Goal: Communication & Community: Answer question/provide support

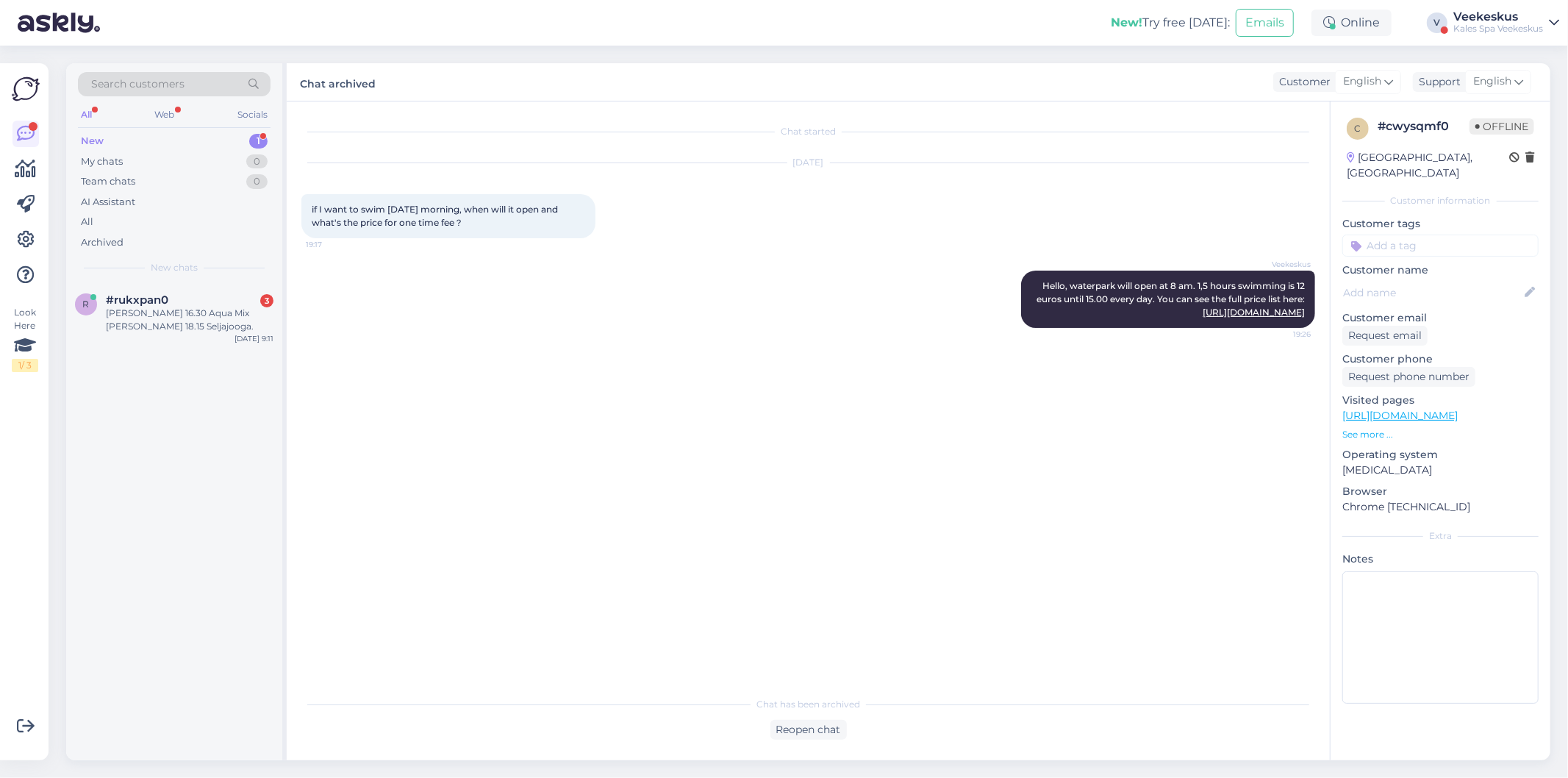
click at [195, 315] on div "[PERSON_NAME] 16.30 Aqua Mix [PERSON_NAME] 18.15 Seljajooga." at bounding box center [189, 320] width 168 height 27
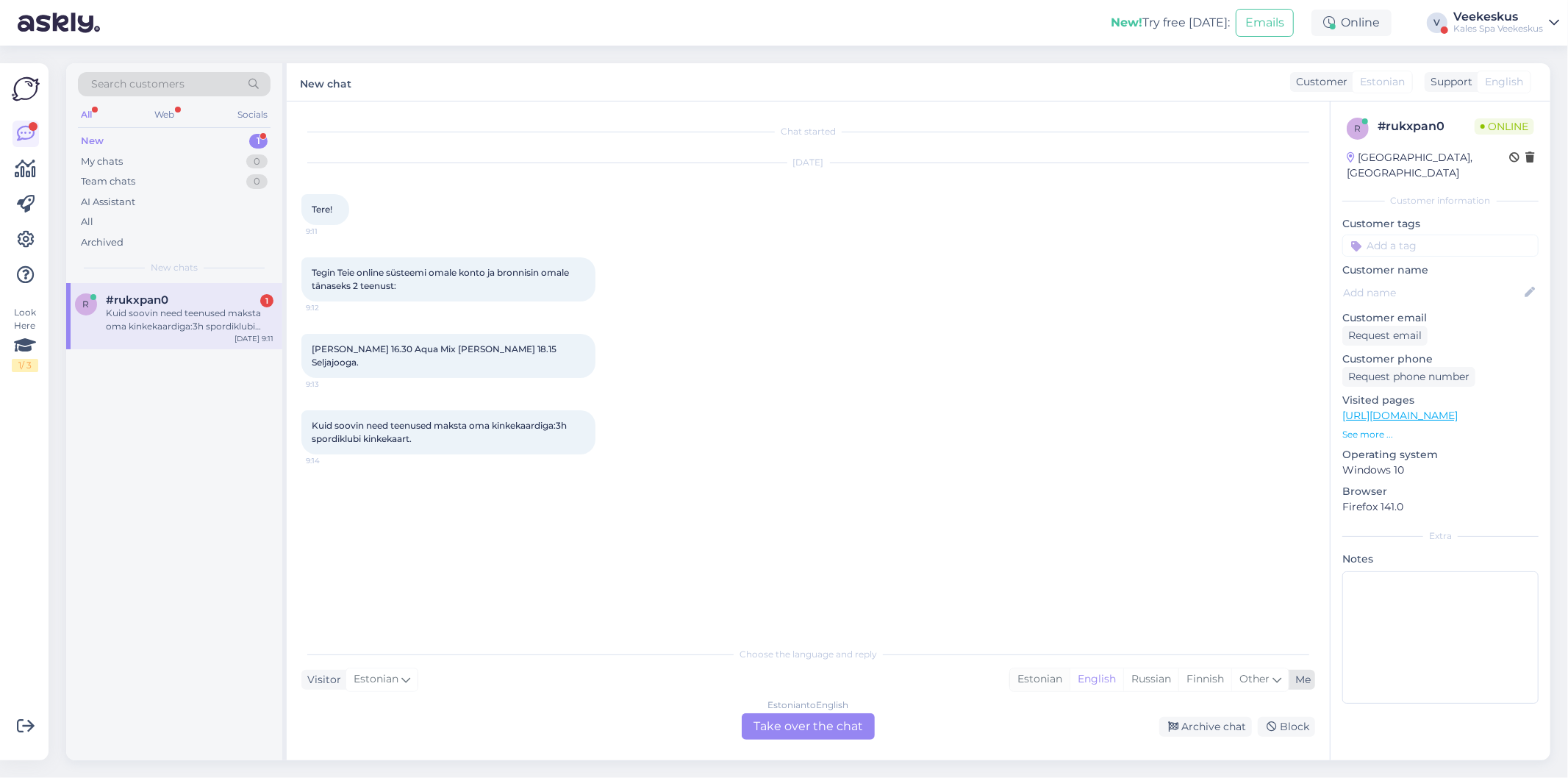
click at [1045, 682] on div "Estonian" at bounding box center [1040, 679] width 60 height 22
click at [835, 725] on div "Estonian to Estonian Take over the chat" at bounding box center [809, 726] width 133 height 27
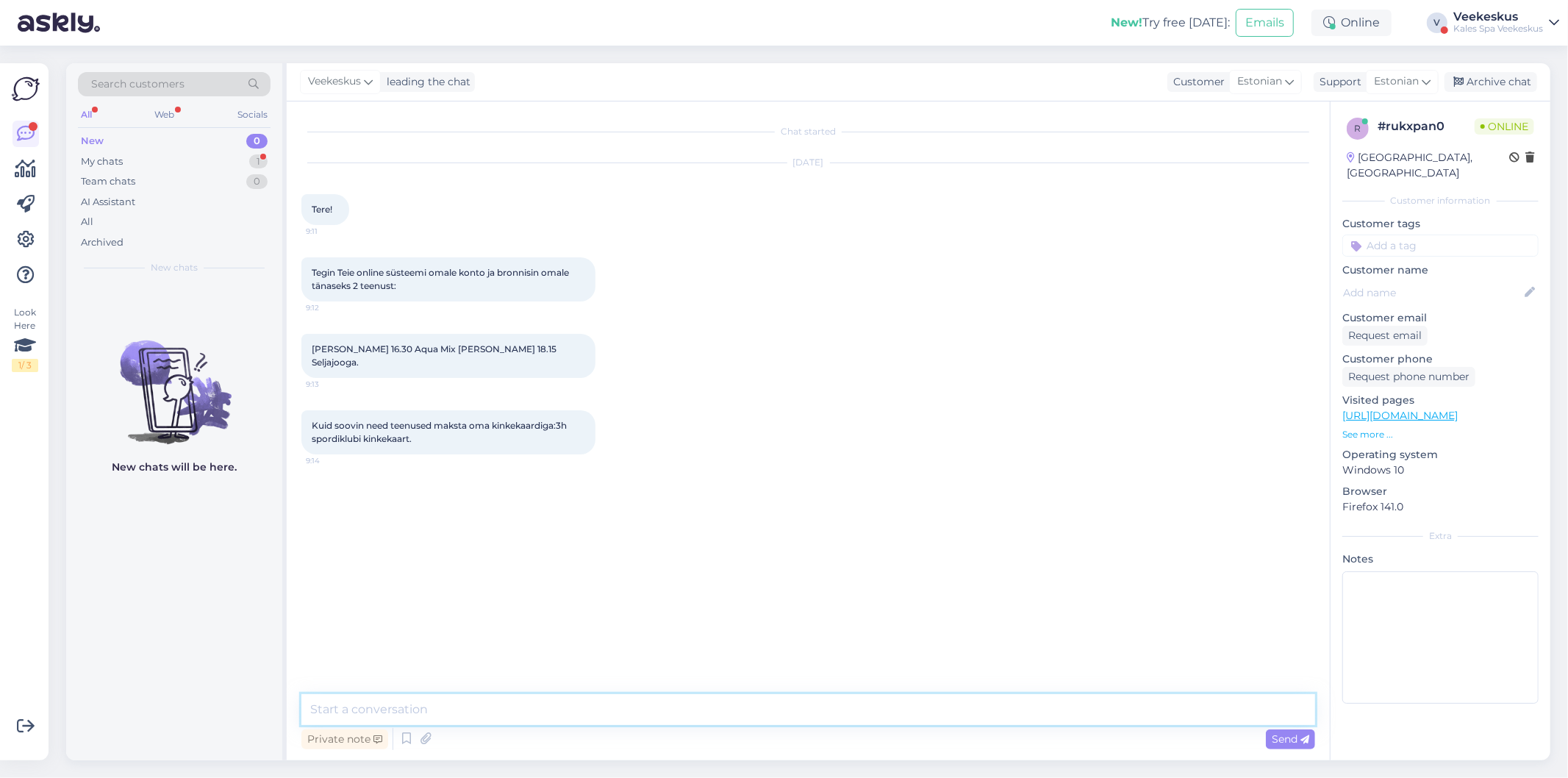
click at [811, 712] on textarea at bounding box center [809, 709] width 1014 height 31
click at [575, 709] on textarea "Tere! Jah see on võimalik, aga pilet kehtib 3h. Kui soovite kauem olla siis iga…" at bounding box center [809, 709] width 1014 height 31
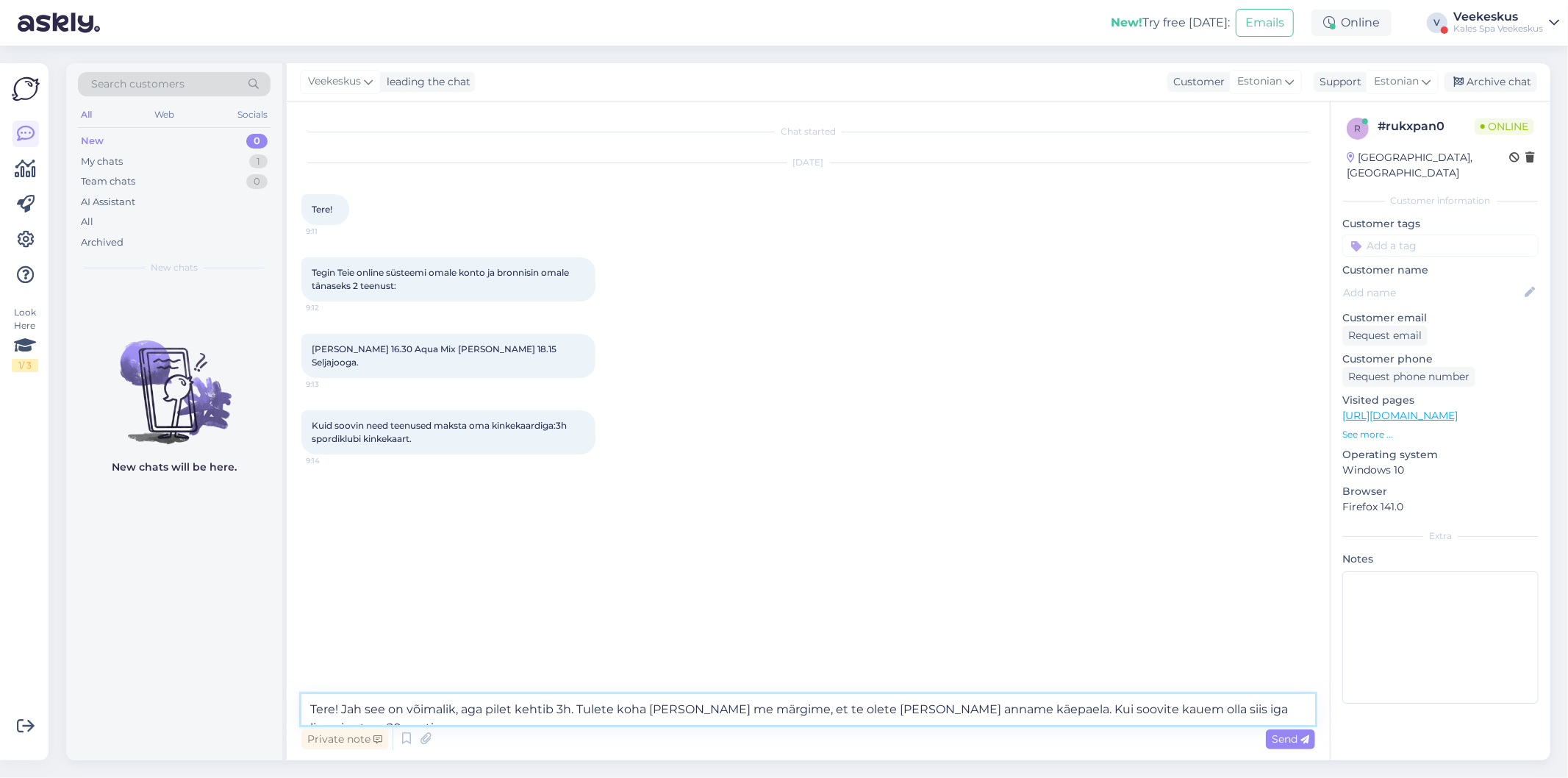
drag, startPoint x: 685, startPoint y: 708, endPoint x: 644, endPoint y: 716, distance: 41.8
click at [644, 716] on textarea "Tere! Jah see on võimalik, aga pilet kehtib 3h. Tulete koha [PERSON_NAME] me mä…" at bounding box center [809, 709] width 1014 height 31
click at [784, 716] on textarea "Tere! Jah see on võimalik, aga pilet kehtib 3h. Tulete [PERSON_NAME] me märgime…" at bounding box center [809, 709] width 1014 height 31
click at [693, 713] on textarea "Tere! Jah see on võimalik, aga pilet kehtib 3h. Tulete [PERSON_NAME] me märgime…" at bounding box center [809, 709] width 1014 height 31
type textarea "Tere! Jah see on võimalik, aga pilet kehtib 3h. Tulete [PERSON_NAME] me märgime…"
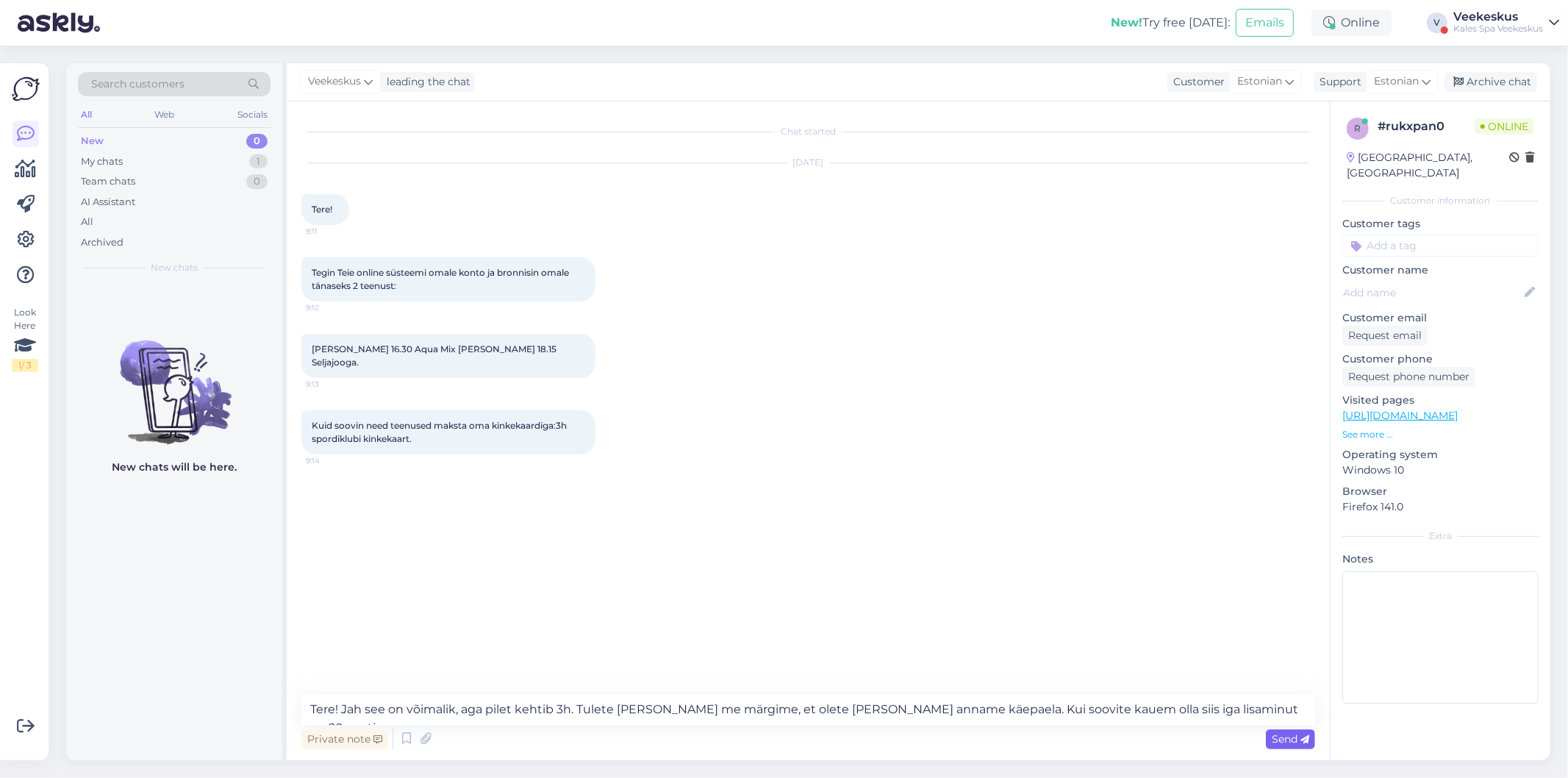
click at [1313, 741] on div "Send" at bounding box center [1290, 740] width 49 height 20
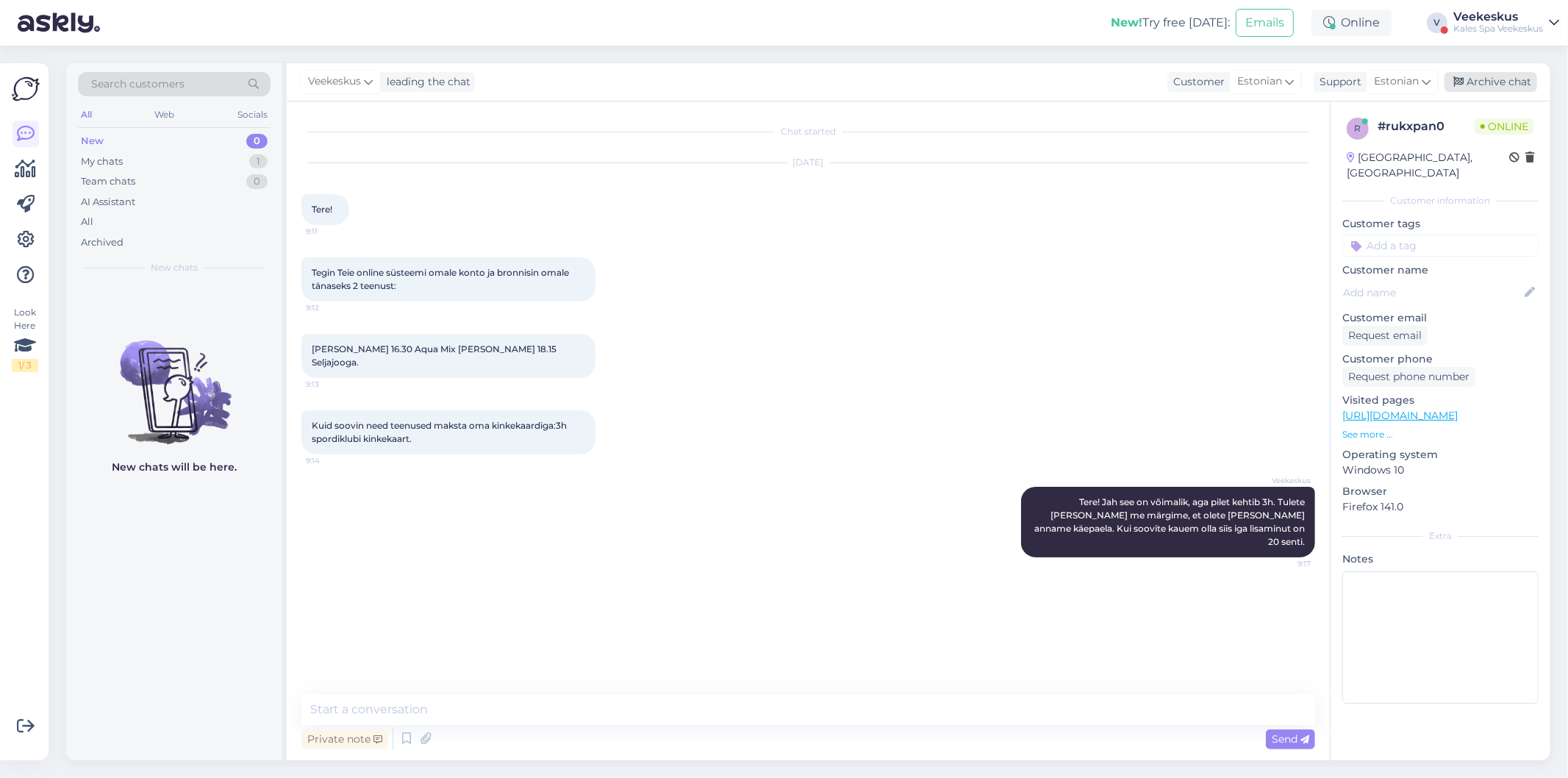
click at [1490, 86] on div "Archive chat" at bounding box center [1491, 82] width 92 height 20
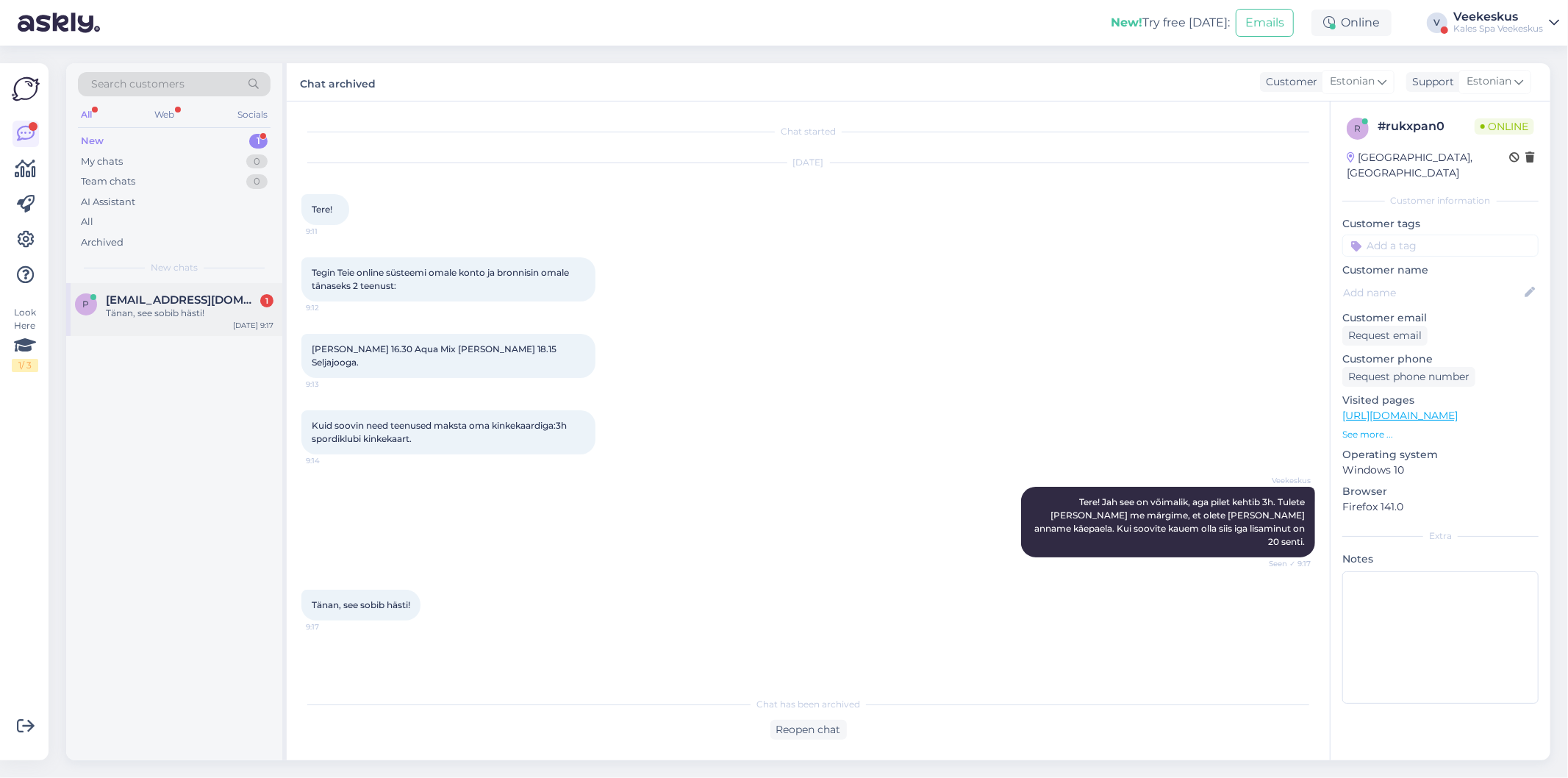
click at [152, 325] on div "p [EMAIL_ADDRESS][DOMAIN_NAME] 1 Tänan, see sobib hästi! [DATE] 9:17" at bounding box center [174, 310] width 216 height 53
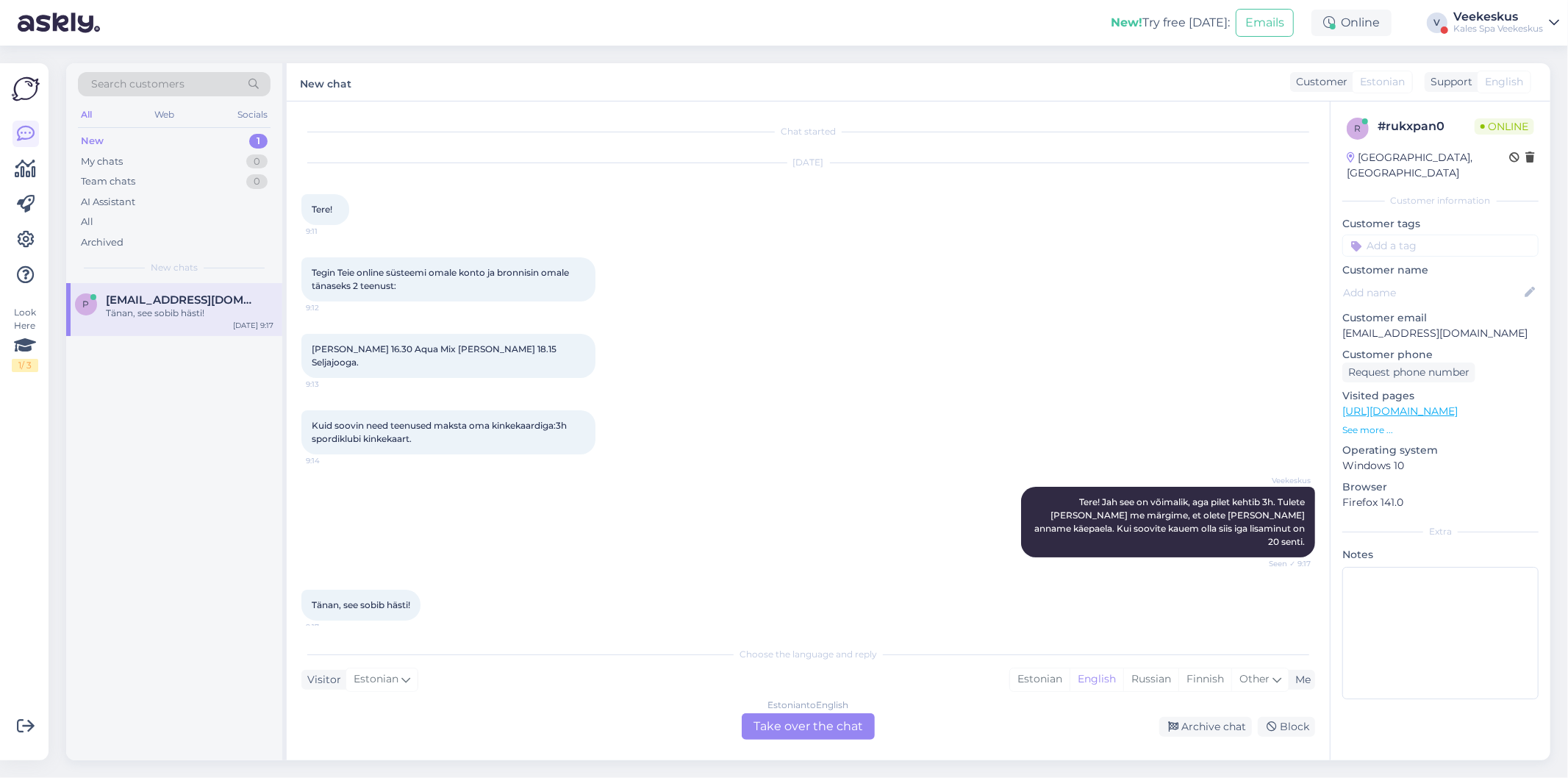
click at [821, 732] on div "Estonian to English Take over the chat" at bounding box center [809, 726] width 133 height 27
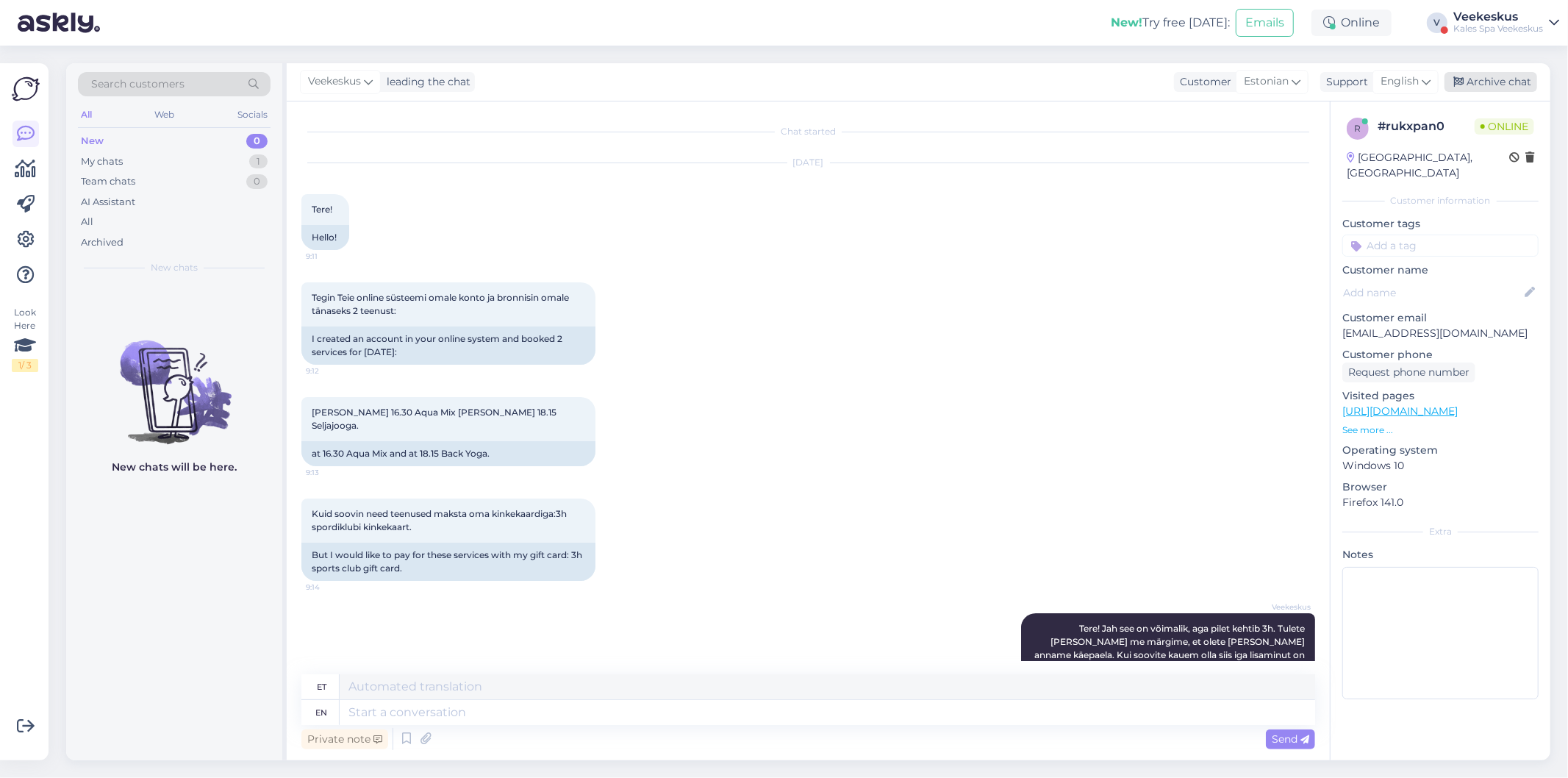
click at [1490, 86] on div "Archive chat" at bounding box center [1491, 82] width 92 height 20
